Goal: Task Accomplishment & Management: Complete application form

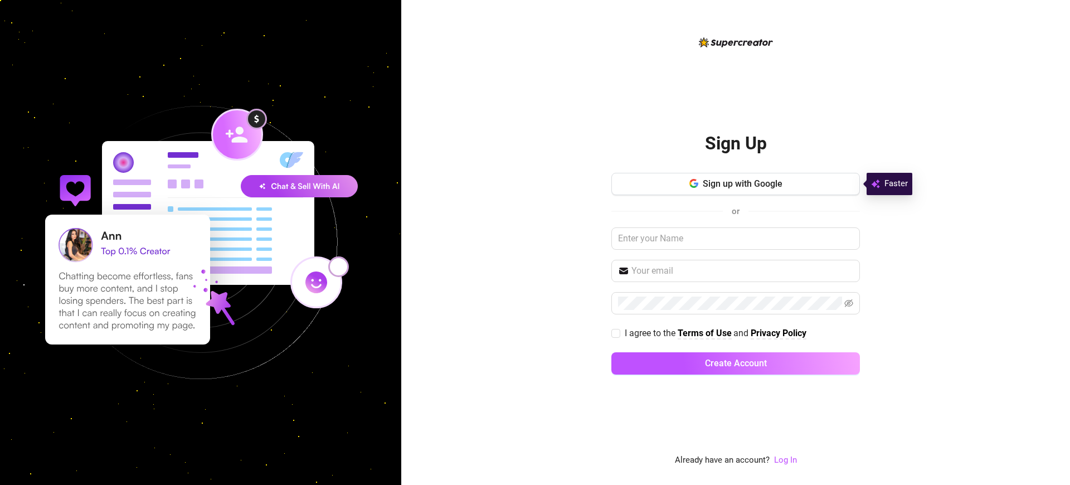
click at [735, 143] on h2 "Sign Up" at bounding box center [736, 143] width 62 height 23
click at [650, 333] on span "I agree to the" at bounding box center [651, 333] width 53 height 11
click at [619, 333] on input "I agree to the Terms of Use and Privacy Policy" at bounding box center [615, 333] width 8 height 8
click at [650, 333] on span "I agree to the" at bounding box center [651, 333] width 53 height 11
click at [619, 333] on input "I agree to the Terms of Use and Privacy Policy" at bounding box center [615, 333] width 8 height 8
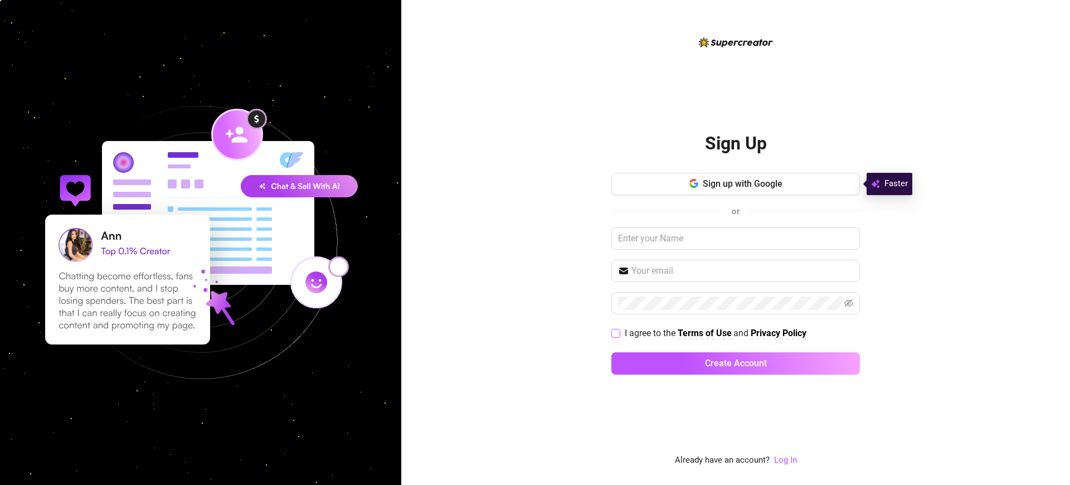
click at [650, 333] on span "I agree to the" at bounding box center [651, 333] width 53 height 11
click at [619, 333] on input "I agree to the Terms of Use and Privacy Policy" at bounding box center [615, 333] width 8 height 8
checkbox input "true"
click at [742, 183] on span "Sign up with Google" at bounding box center [743, 183] width 80 height 11
click at [650, 333] on span "I agree to the" at bounding box center [651, 333] width 53 height 11
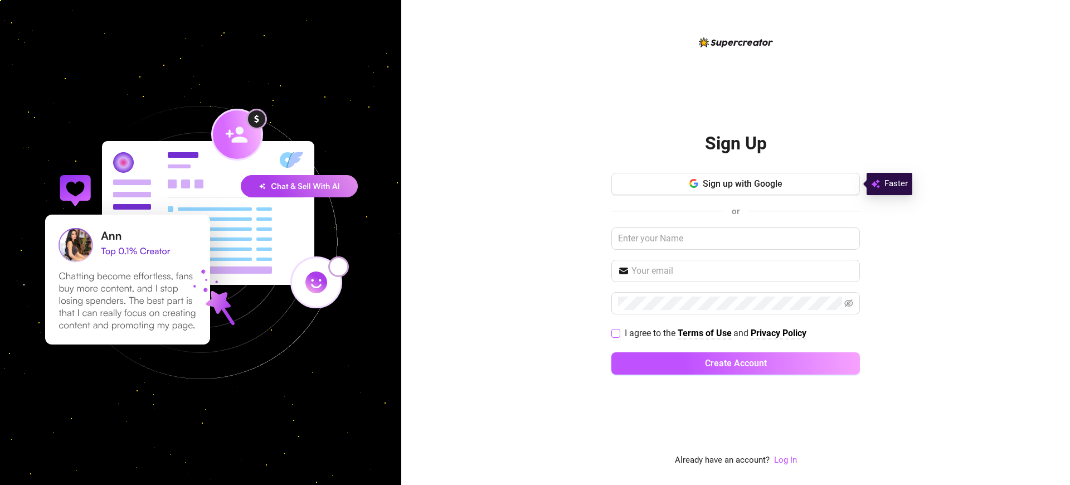
click at [619, 333] on input "I agree to the Terms of Use and Privacy Policy" at bounding box center [615, 333] width 8 height 8
click at [650, 333] on span "I agree to the" at bounding box center [651, 333] width 53 height 11
click at [619, 333] on input "I agree to the Terms of Use and Privacy Policy" at bounding box center [615, 333] width 8 height 8
click at [650, 333] on span "I agree to the" at bounding box center [651, 333] width 53 height 11
click at [619, 333] on input "I agree to the Terms of Use and Privacy Policy" at bounding box center [615, 333] width 8 height 8
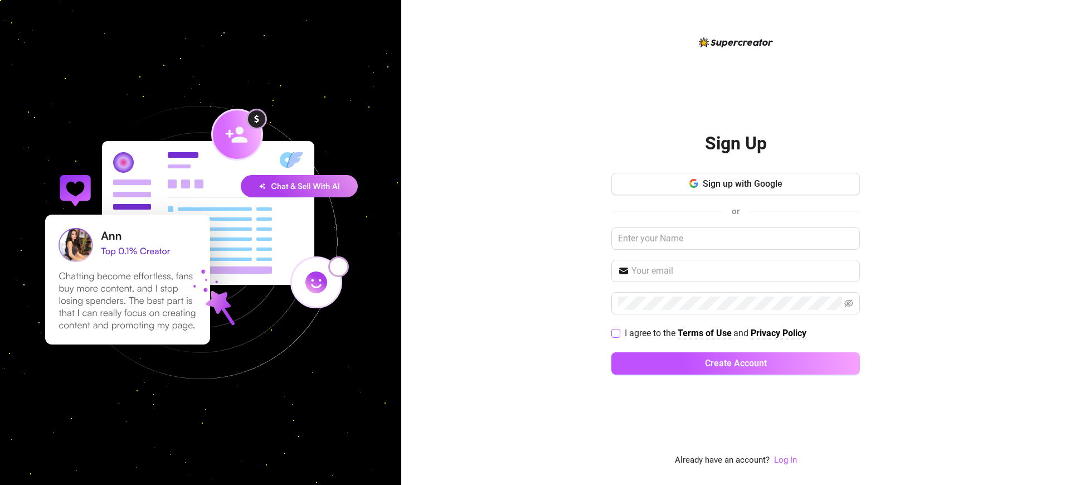
checkbox input "true"
click at [650, 333] on span "I agree to the" at bounding box center [651, 333] width 53 height 11
click at [619, 333] on input "I agree to the Terms of Use and Privacy Policy" at bounding box center [615, 333] width 8 height 8
click at [650, 333] on span "I agree to the" at bounding box center [651, 333] width 53 height 11
click at [619, 333] on input "I agree to the Terms of Use and Privacy Policy" at bounding box center [615, 333] width 8 height 8
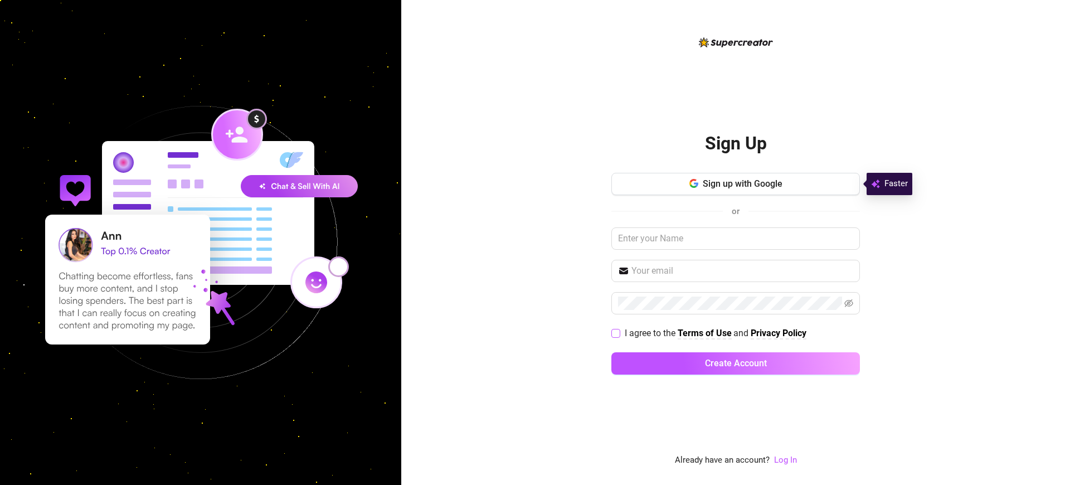
click at [650, 333] on span "I agree to the" at bounding box center [651, 333] width 53 height 11
click at [619, 333] on input "I agree to the Terms of Use and Privacy Policy" at bounding box center [615, 333] width 8 height 8
click at [650, 333] on span "I agree to the" at bounding box center [651, 333] width 53 height 11
click at [619, 333] on input "I agree to the Terms of Use and Privacy Policy" at bounding box center [615, 333] width 8 height 8
checkbox input "false"
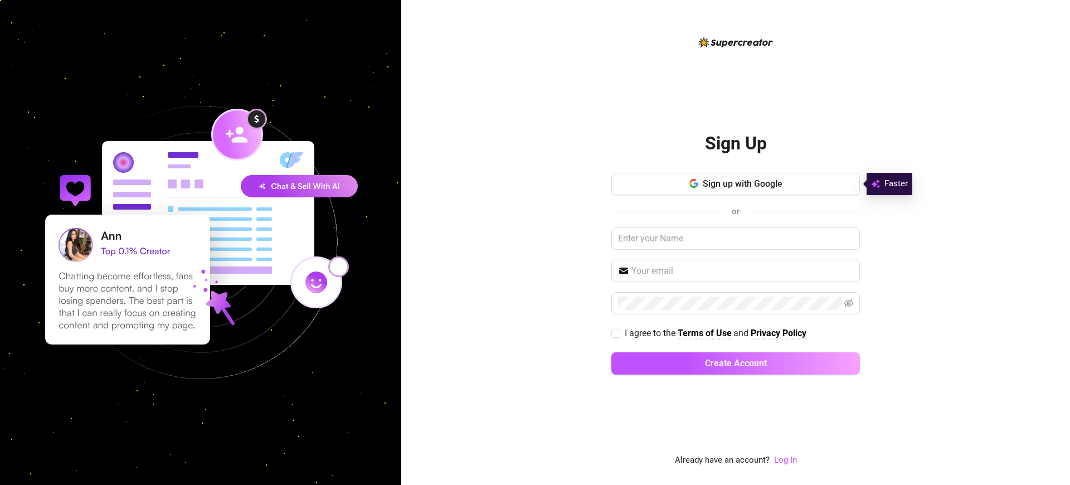
click at [735, 143] on h2 "Sign Up" at bounding box center [736, 143] width 62 height 23
click at [650, 333] on span "I agree to the" at bounding box center [651, 333] width 53 height 11
click at [619, 333] on input "I agree to the Terms of Use and Privacy Policy" at bounding box center [615, 333] width 8 height 8
click at [650, 333] on span "I agree to the" at bounding box center [651, 333] width 53 height 11
click at [619, 333] on input "I agree to the Terms of Use and Privacy Policy" at bounding box center [615, 333] width 8 height 8
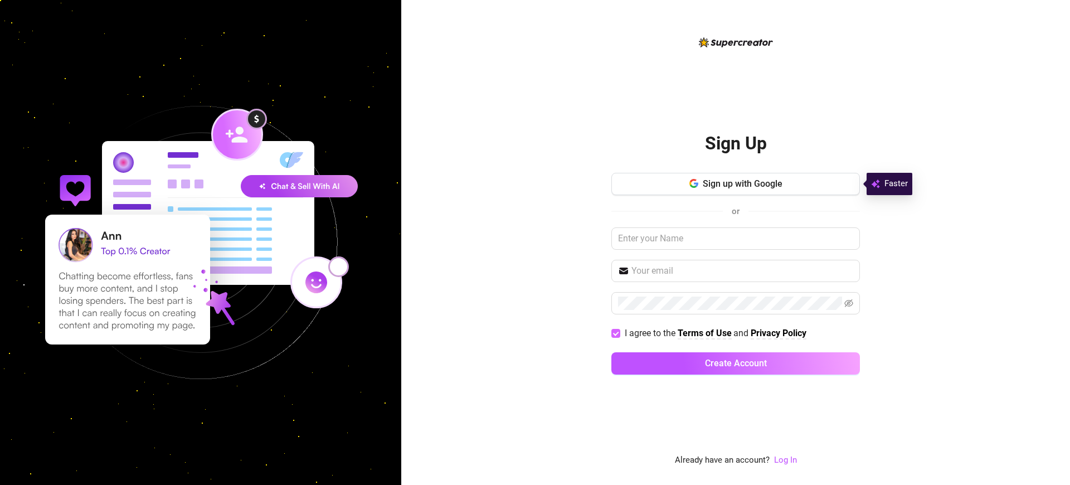
checkbox input "false"
click at [735, 143] on h2 "Sign Up" at bounding box center [736, 143] width 62 height 23
click at [650, 333] on span "I agree to the" at bounding box center [651, 333] width 53 height 11
click at [619, 333] on input "I agree to the Terms of Use and Privacy Policy" at bounding box center [615, 333] width 8 height 8
click at [650, 333] on span "I agree to the" at bounding box center [651, 333] width 53 height 11
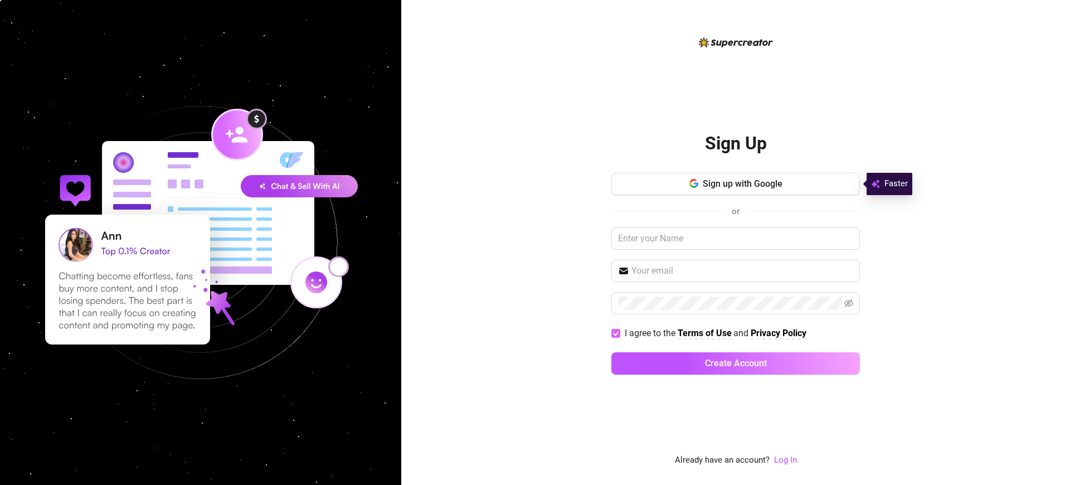
click at [619, 333] on input "I agree to the Terms of Use and Privacy Policy" at bounding box center [615, 333] width 8 height 8
click at [650, 333] on span "I agree to the" at bounding box center [651, 333] width 53 height 11
click at [619, 333] on input "I agree to the Terms of Use and Privacy Policy" at bounding box center [615, 333] width 8 height 8
checkbox input "true"
click at [735, 143] on h2 "Sign Up" at bounding box center [736, 143] width 62 height 23
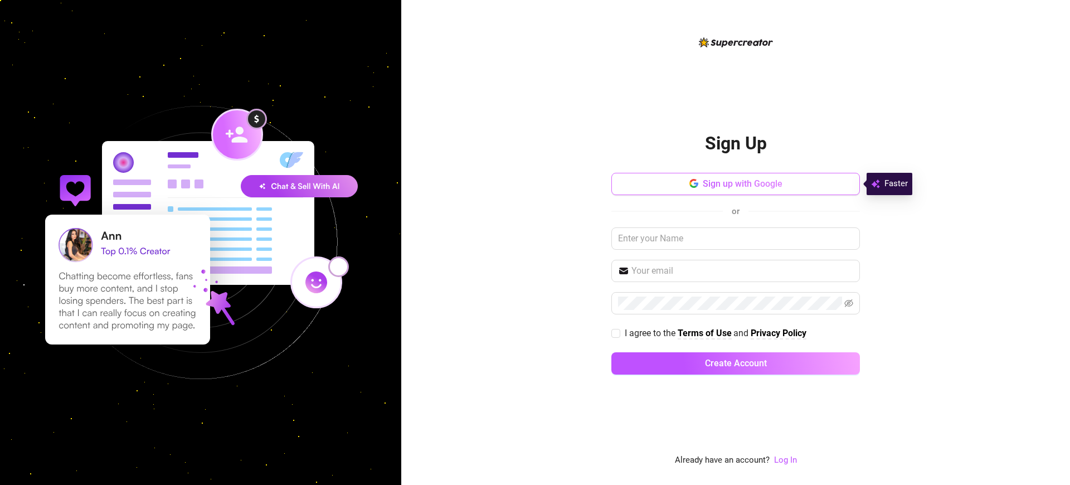
click at [742, 183] on span "Sign up with Google" at bounding box center [743, 183] width 80 height 11
click at [650, 333] on span "I agree to the" at bounding box center [651, 333] width 53 height 11
click at [619, 333] on input "I agree to the Terms of Use and Privacy Policy" at bounding box center [615, 333] width 8 height 8
click at [650, 333] on span "I agree to the" at bounding box center [651, 333] width 53 height 11
click at [619, 333] on input "I agree to the Terms of Use and Privacy Policy" at bounding box center [615, 333] width 8 height 8
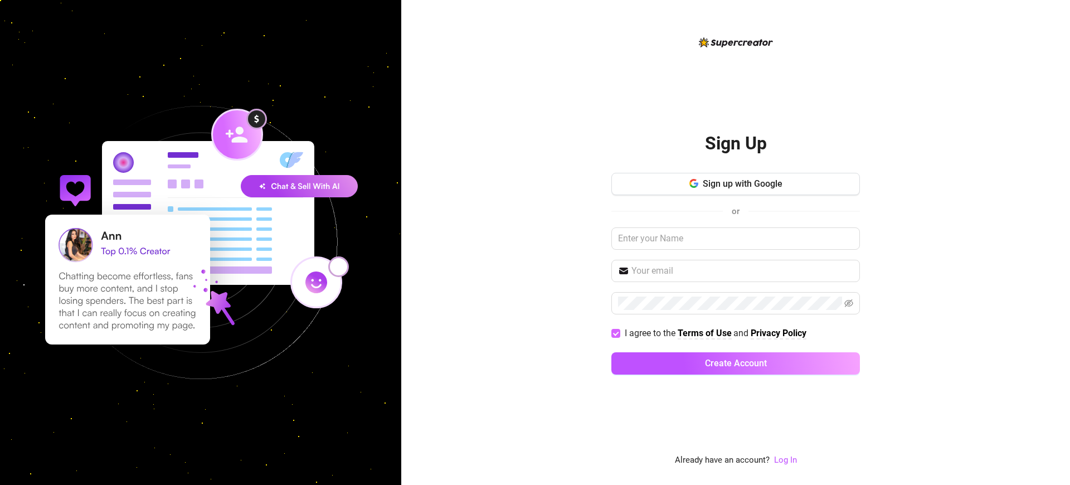
checkbox input "false"
click at [735, 143] on h2 "Sign Up" at bounding box center [736, 143] width 62 height 23
click at [650, 333] on span "I agree to the" at bounding box center [651, 333] width 53 height 11
click at [619, 333] on input "I agree to the Terms of Use and Privacy Policy" at bounding box center [615, 333] width 8 height 8
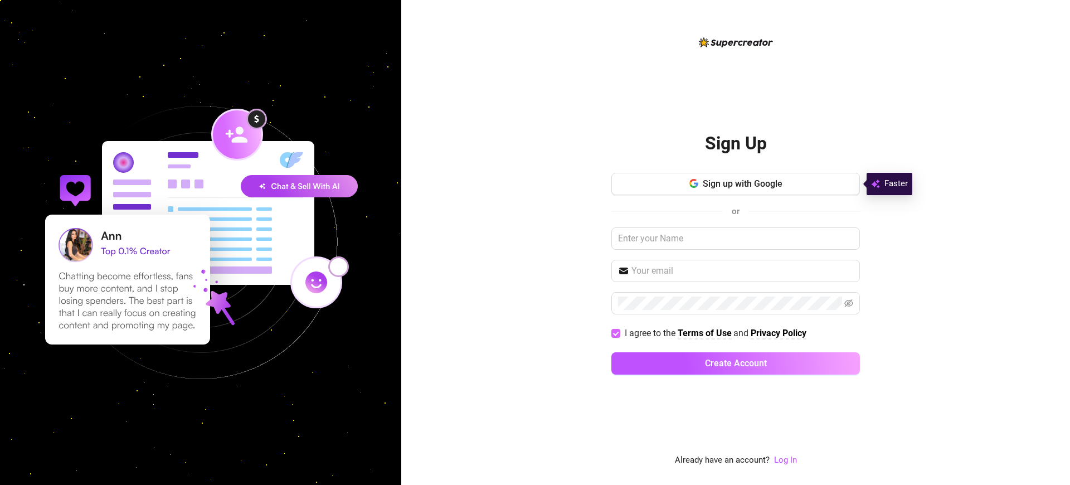
click at [650, 333] on span "I agree to the" at bounding box center [651, 333] width 53 height 11
click at [619, 333] on input "I agree to the Terms of Use and Privacy Policy" at bounding box center [615, 333] width 8 height 8
checkbox input "false"
click at [742, 183] on span "Sign up with Google" at bounding box center [743, 183] width 80 height 11
click at [650, 333] on span "I agree to the" at bounding box center [651, 333] width 53 height 11
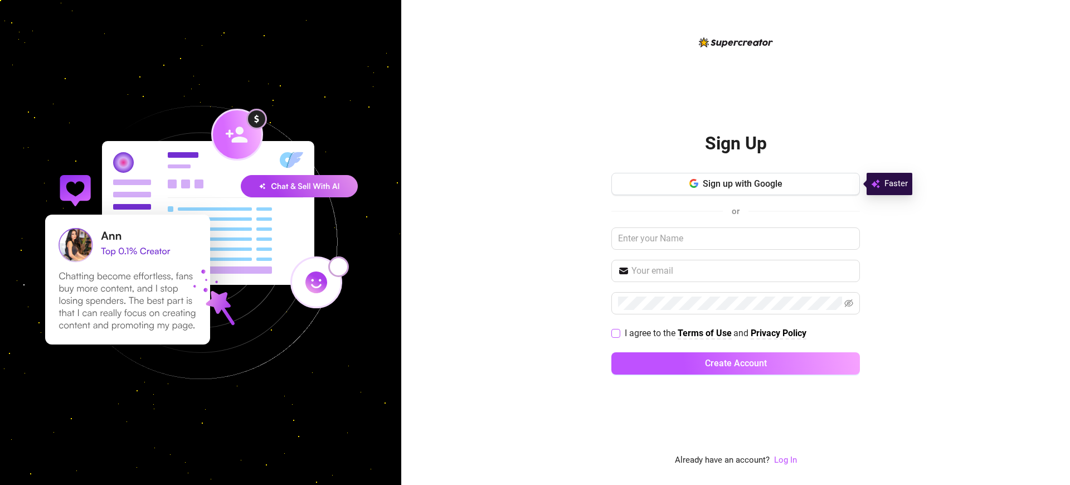
click at [619, 333] on input "I agree to the Terms of Use and Privacy Policy" at bounding box center [615, 333] width 8 height 8
checkbox input "true"
click at [742, 183] on span "Sign up with Google" at bounding box center [743, 183] width 80 height 11
